Goal: Task Accomplishment & Management: Use online tool/utility

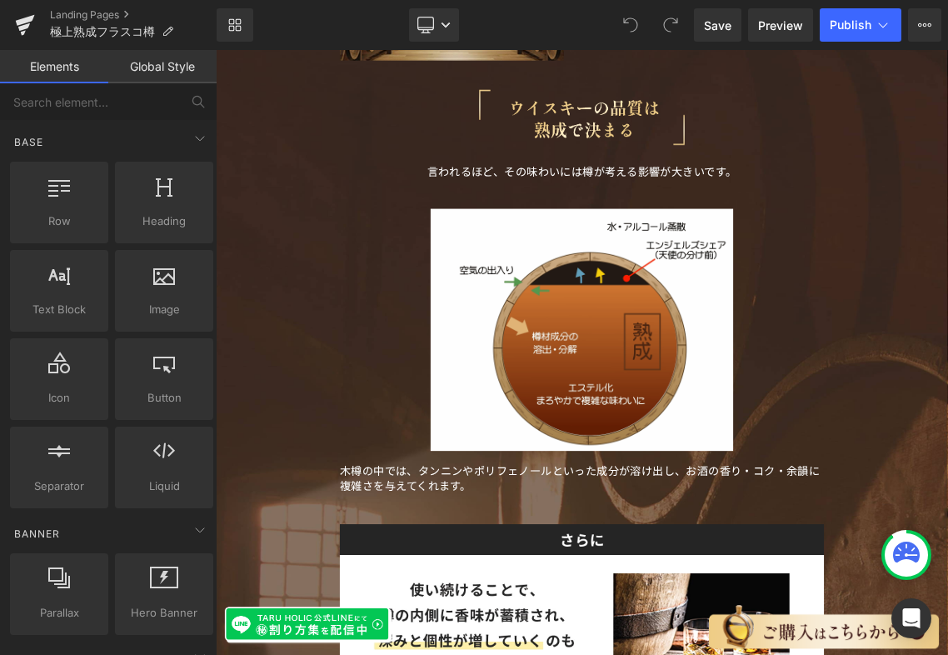
scroll to position [2242, 0]
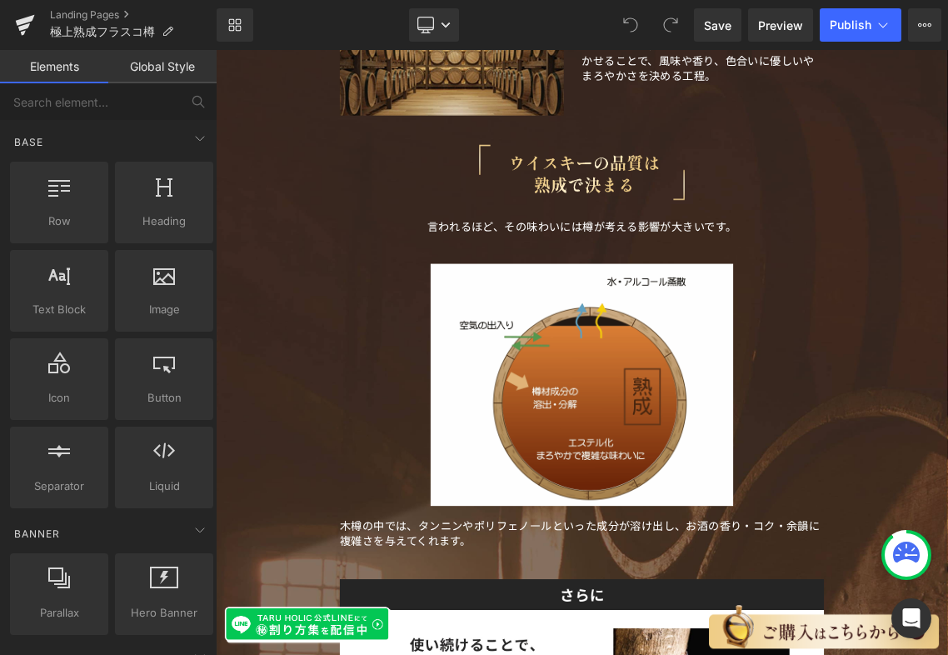
click at [633, 294] on font "言われるほど、その味わいには樽が考える影響が大きいです。" at bounding box center [721, 292] width 426 height 22
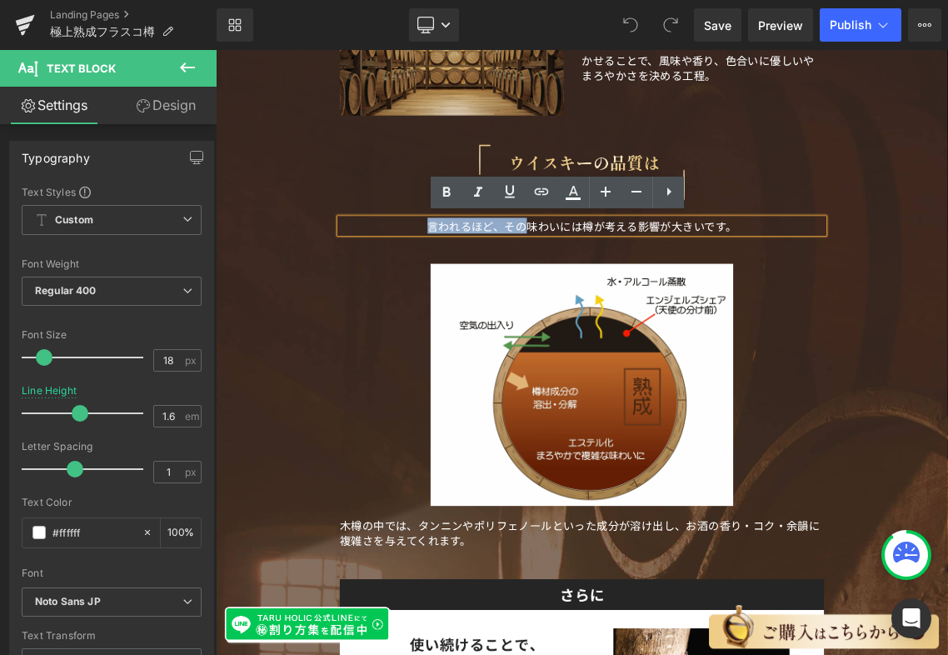
drag, startPoint x: 639, startPoint y: 292, endPoint x: 508, endPoint y: 298, distance: 131.0
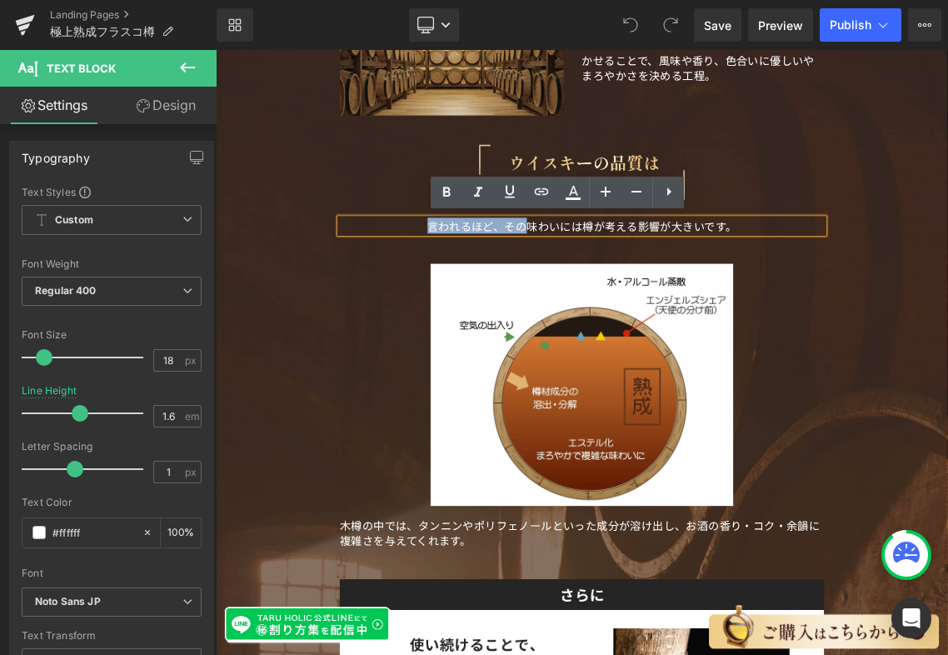
click at [508, 298] on font "言われるほど、その味わいには樽が考える影響が大きいです。" at bounding box center [721, 292] width 426 height 22
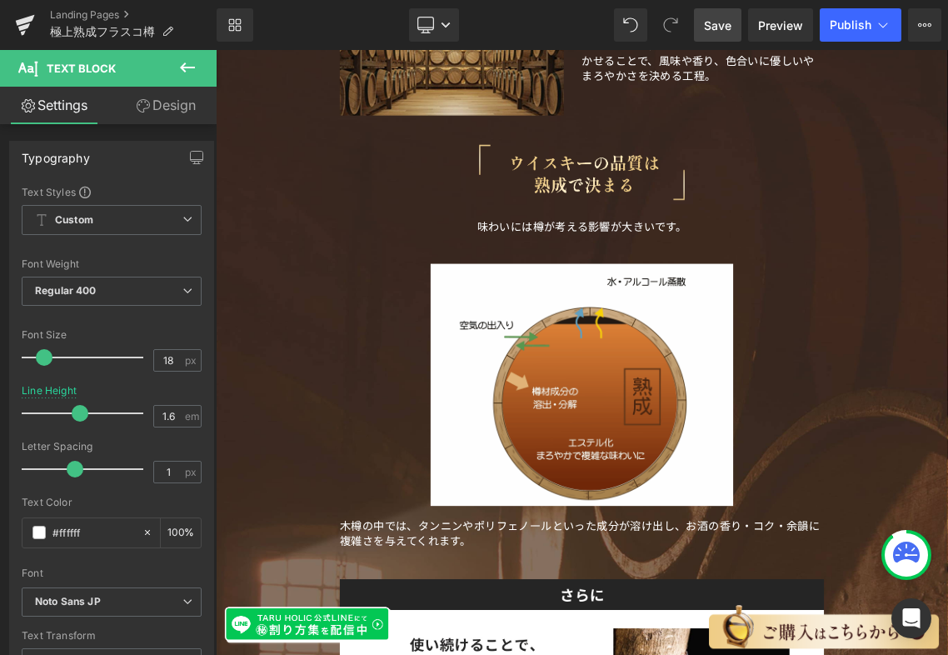
click at [721, 29] on span "Save" at bounding box center [718, 26] width 28 height 18
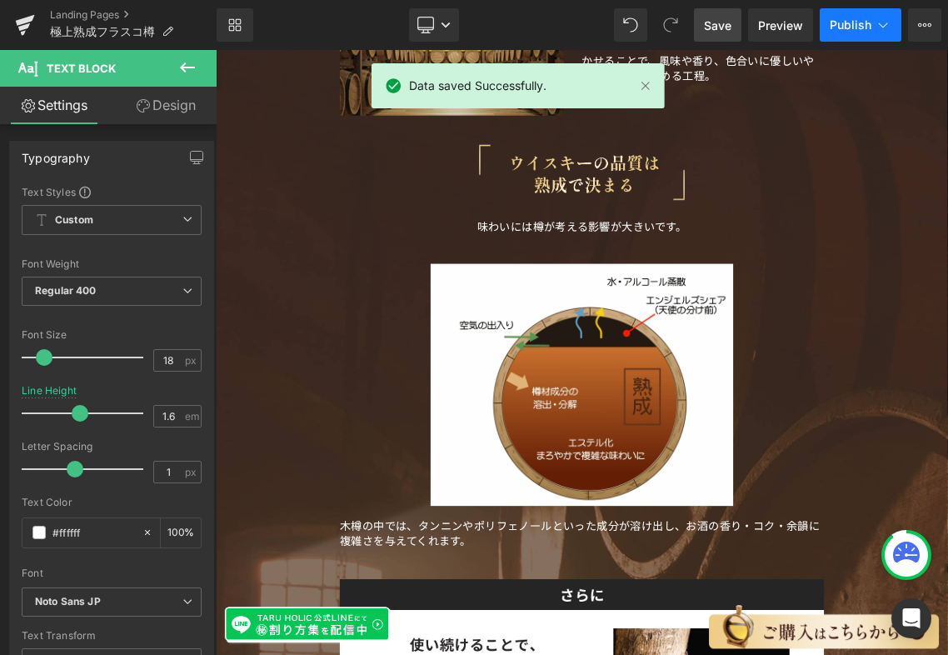
click at [876, 21] on icon at bounding box center [883, 25] width 17 height 17
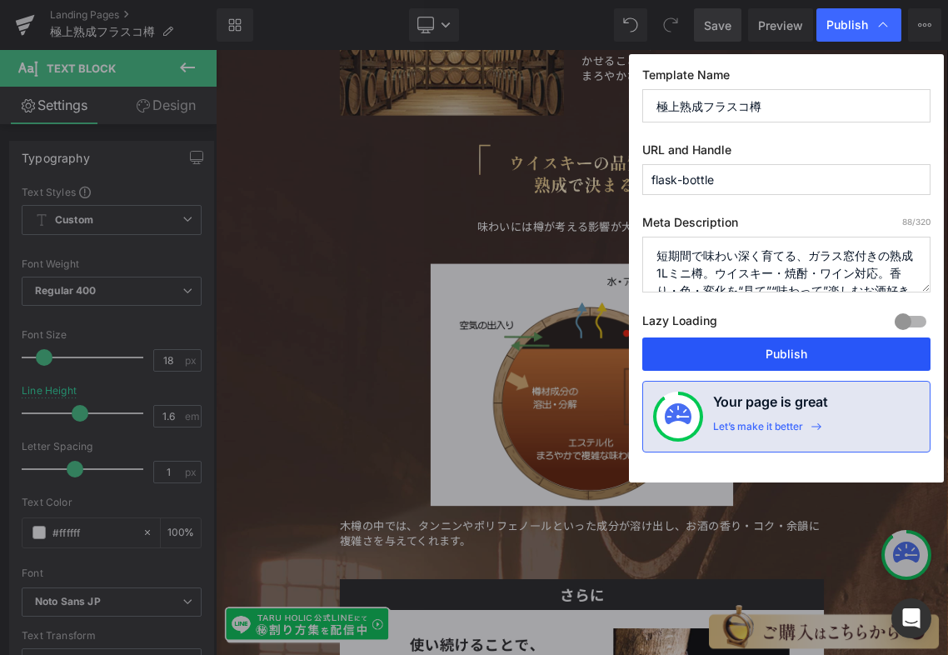
click at [789, 358] on button "Publish" at bounding box center [787, 354] width 288 height 33
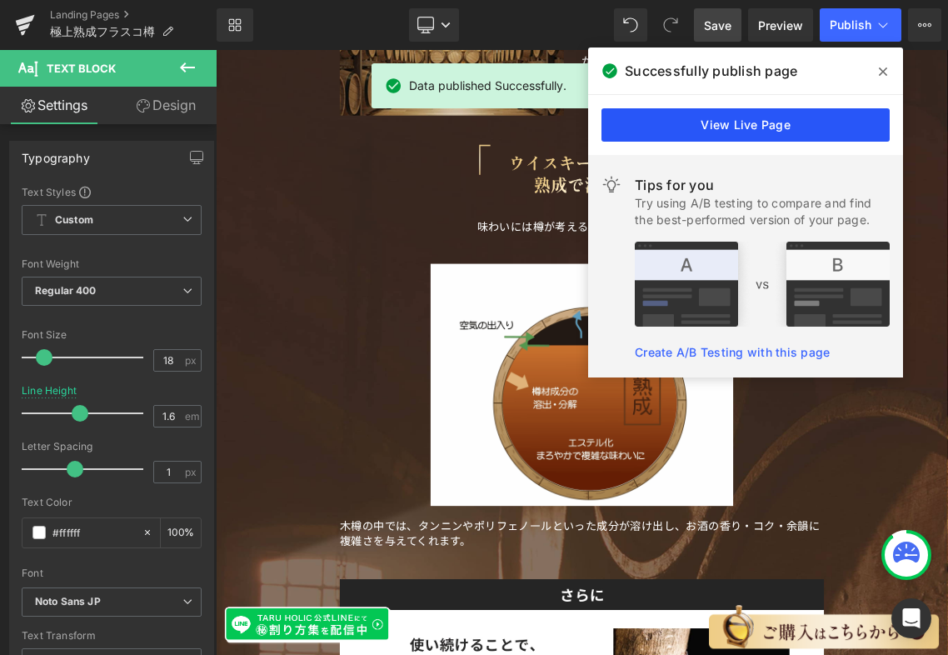
click at [742, 123] on link "View Live Page" at bounding box center [746, 124] width 288 height 33
